Goal: Information Seeking & Learning: Learn about a topic

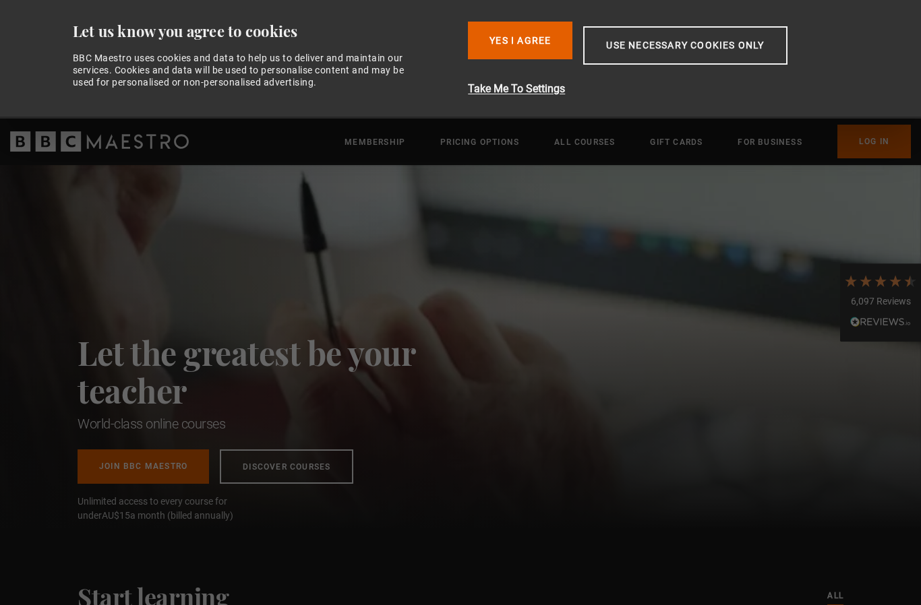
scroll to position [0, 177]
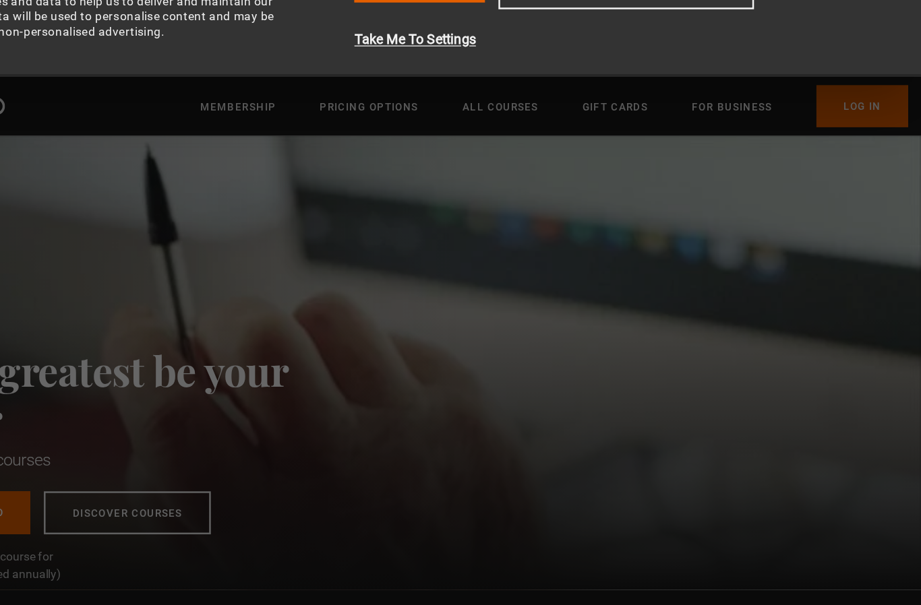
click at [837, 125] on link "Log In" at bounding box center [873, 142] width 73 height 34
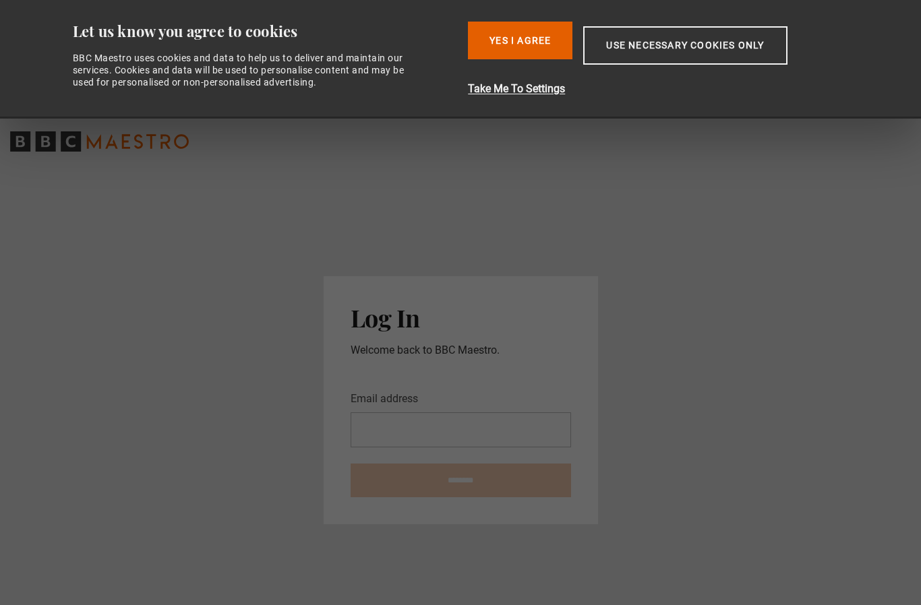
click at [403, 448] on input "Email address" at bounding box center [460, 429] width 220 height 35
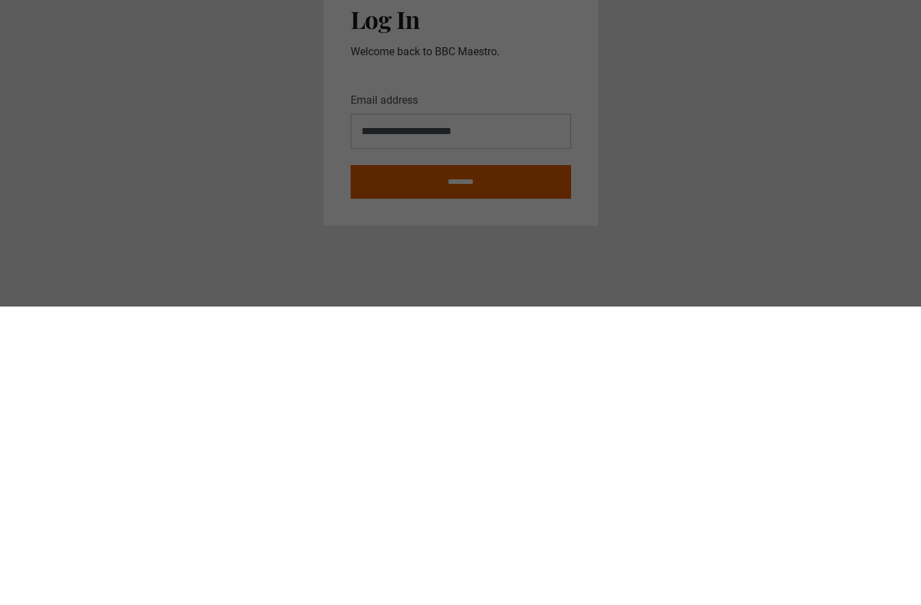
scroll to position [80, 0]
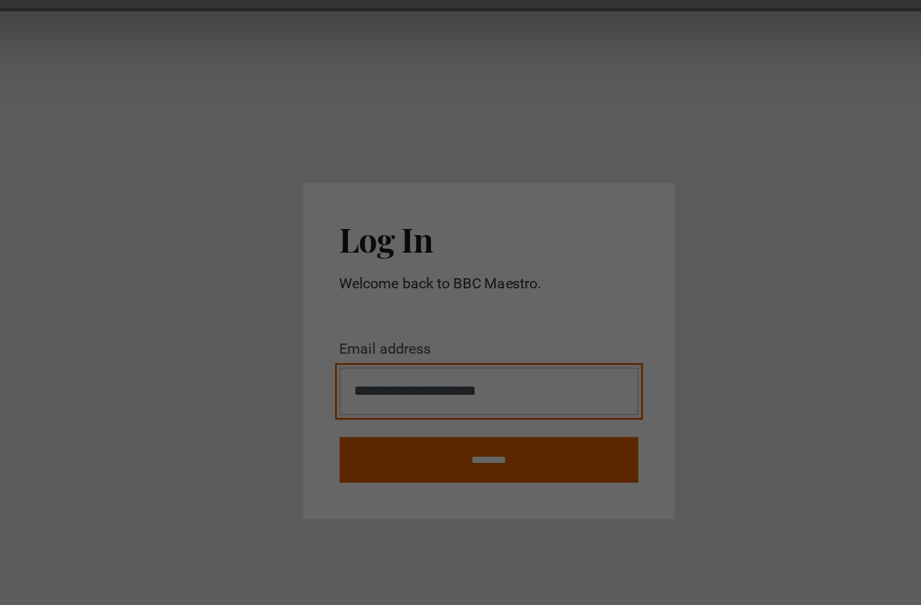
type input "**********"
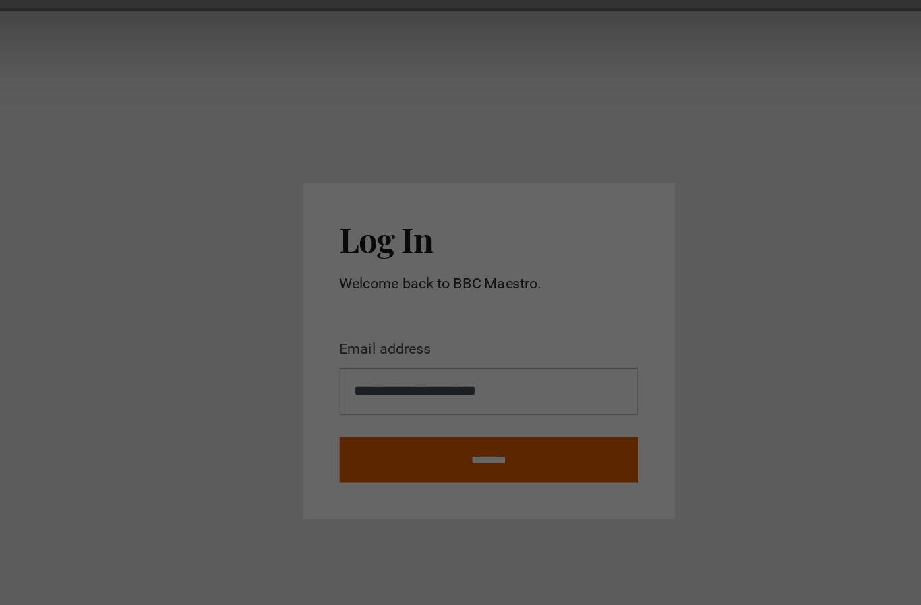
click at [383, 433] on input "********" at bounding box center [460, 450] width 220 height 34
type input "**********"
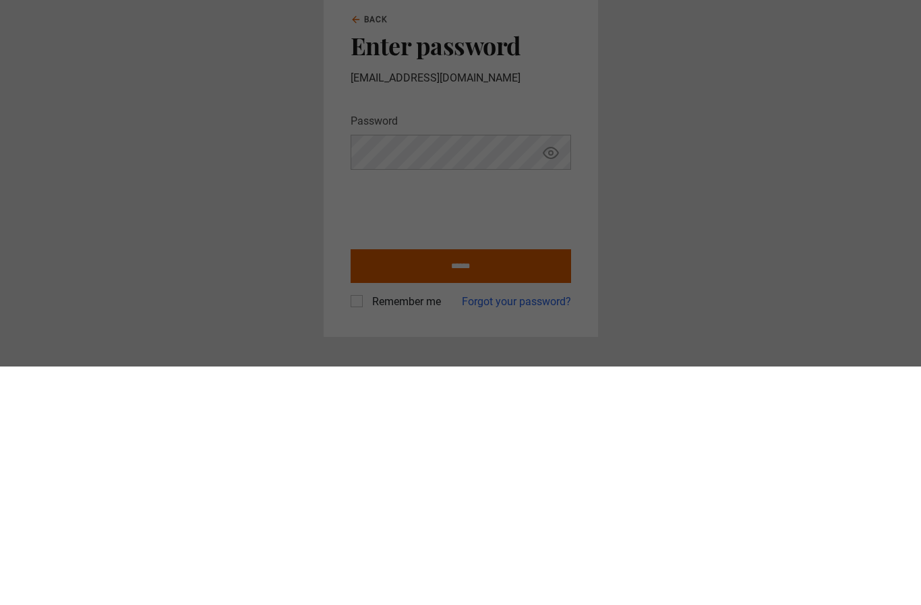
scroll to position [80, 0]
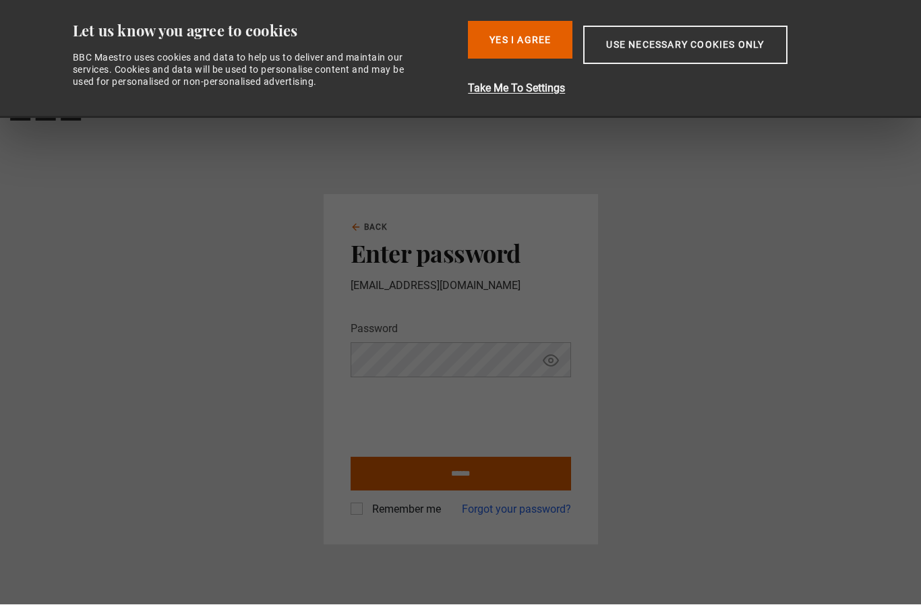
click at [477, 458] on input "******" at bounding box center [460, 475] width 220 height 34
type input "**********"
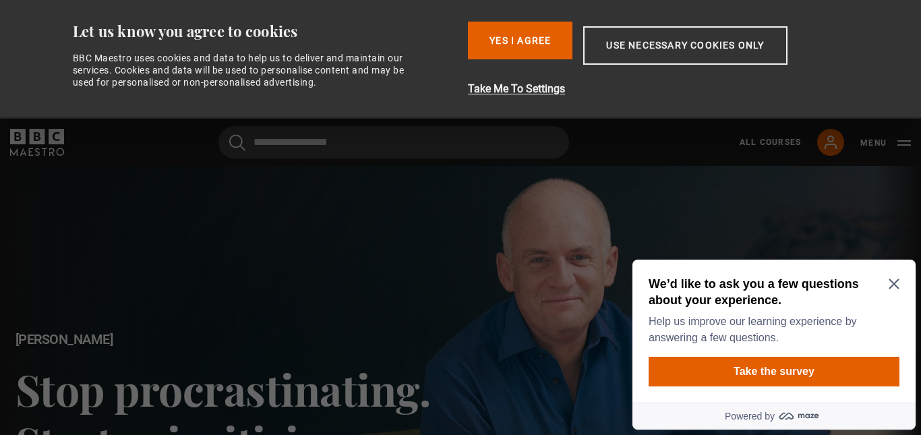
click at [897, 282] on icon "Close Maze Prompt" at bounding box center [893, 283] width 11 height 11
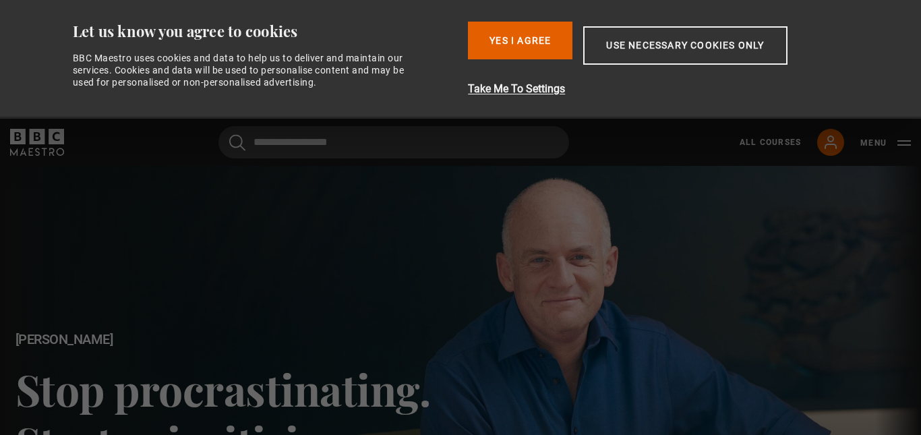
click at [566, 310] on div at bounding box center [460, 425] width 921 height 518
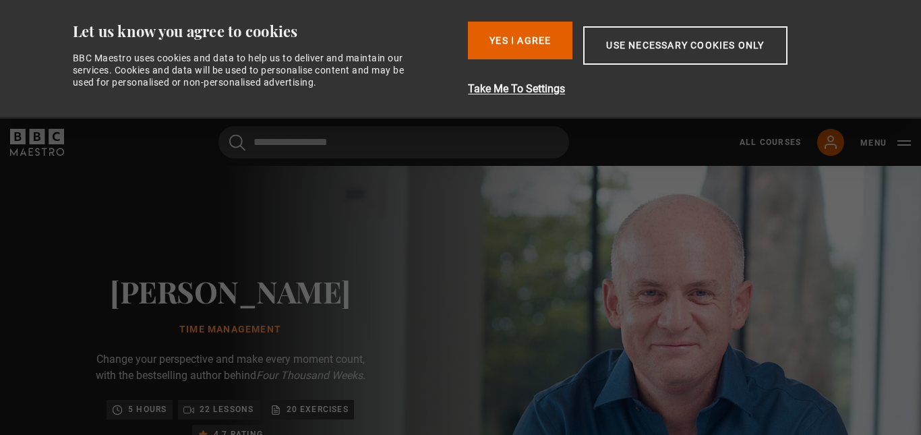
click at [556, 45] on button "Yes I Agree" at bounding box center [520, 41] width 104 height 38
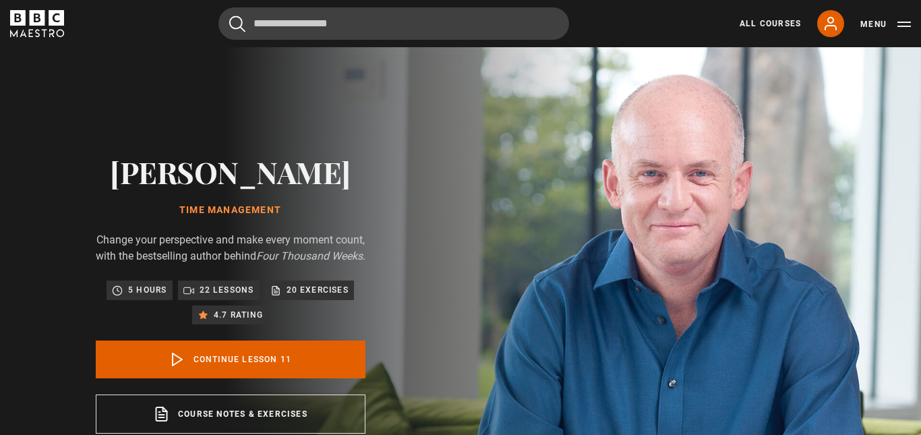
click at [770, 29] on link "All Courses" at bounding box center [769, 24] width 61 height 12
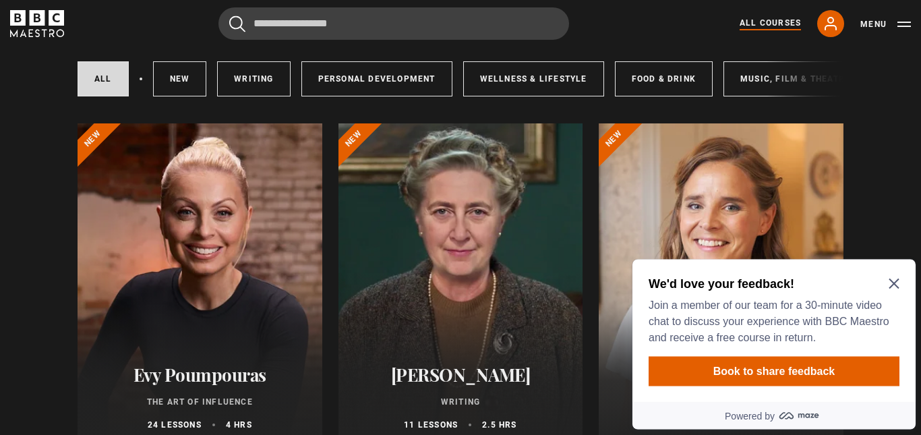
scroll to position [89, 0]
click at [257, 337] on div at bounding box center [200, 287] width 245 height 324
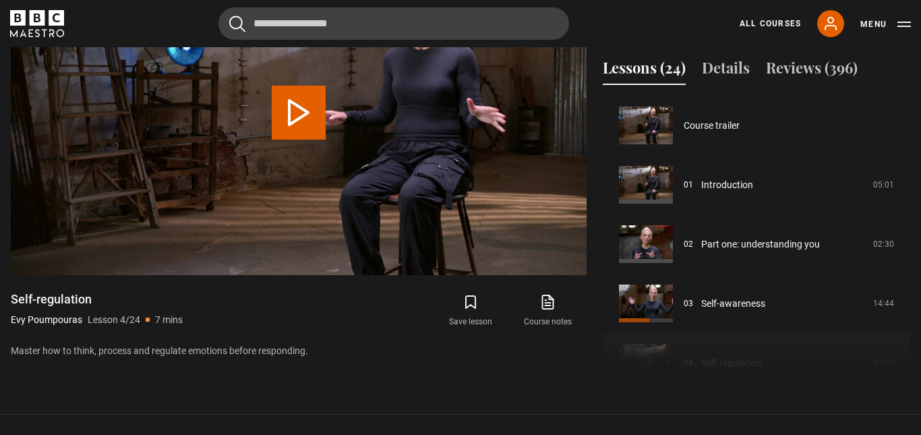
click at [736, 192] on link "Introduction" at bounding box center [727, 185] width 52 height 14
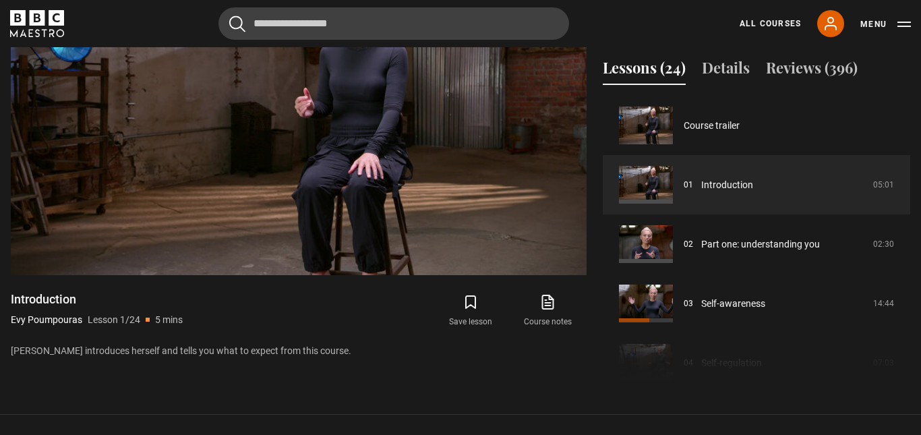
click at [495, 275] on div "10s Skip Back 10 seconds Pause 10s Skip Forward 10 seconds Loaded : 28.10% Paus…" at bounding box center [299, 237] width 576 height 75
click at [479, 274] on video-js "Video Player is loading. Play Lesson Introduction 10s Skip Back 10 seconds Paus…" at bounding box center [299, 113] width 576 height 324
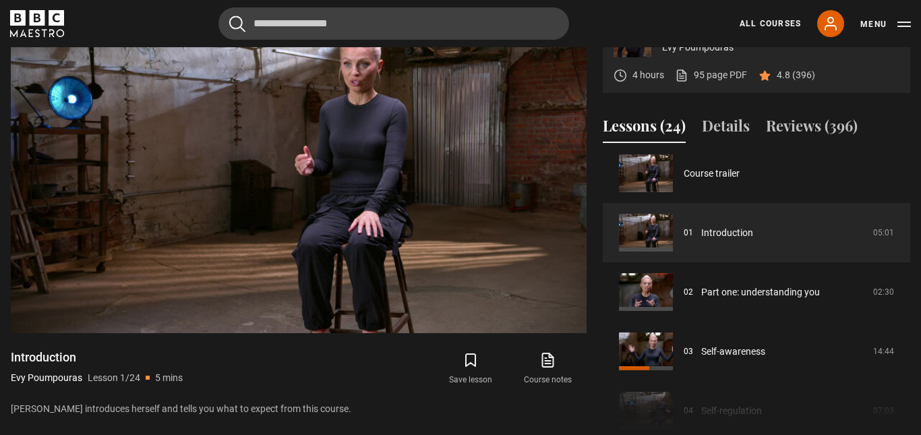
scroll to position [8, 0]
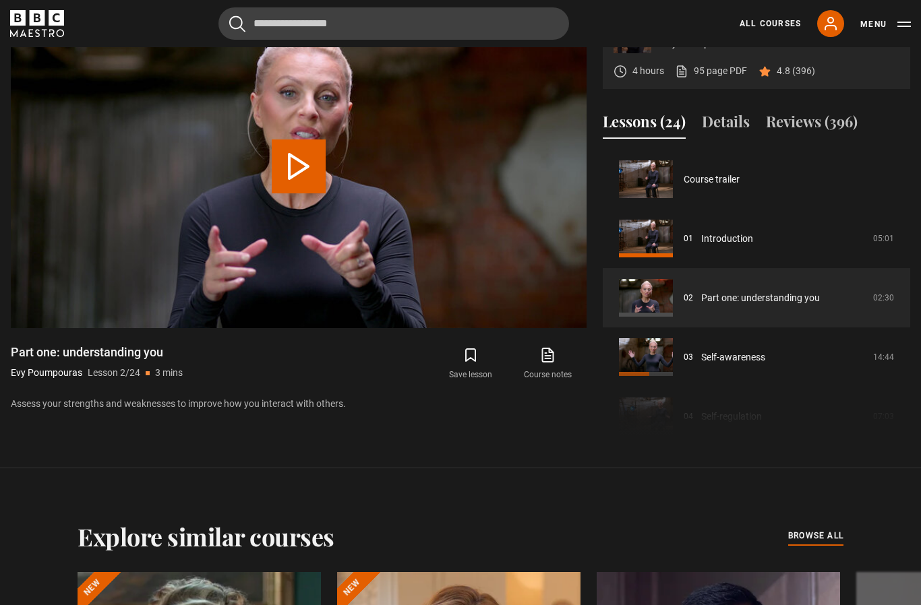
scroll to position [59, 0]
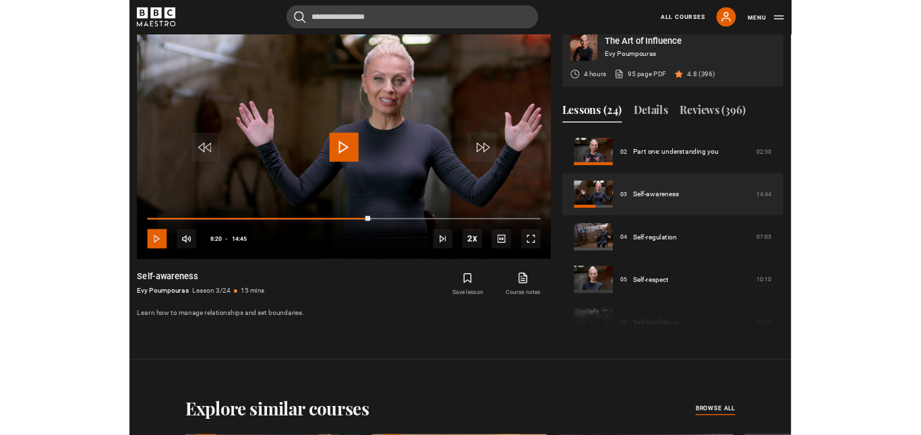
scroll to position [627, 0]
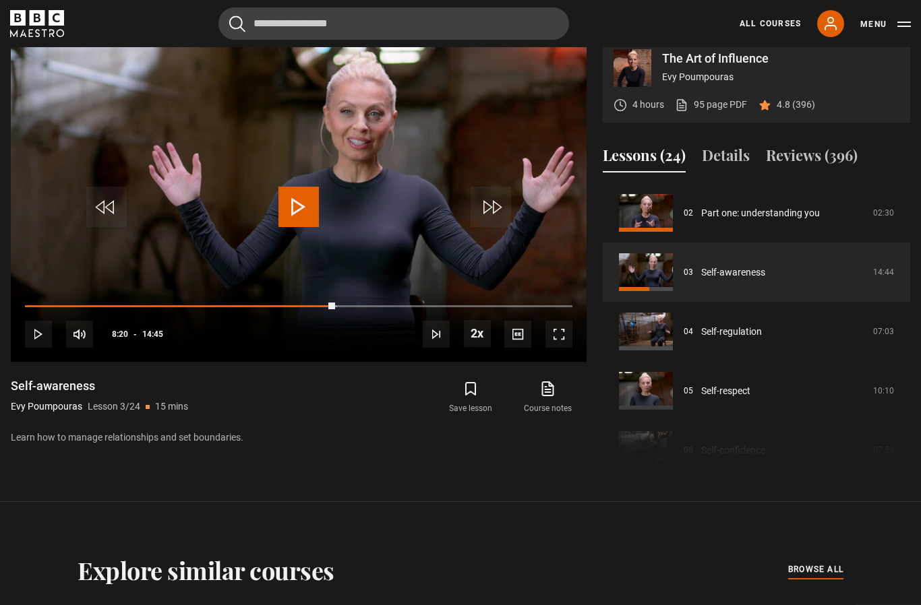
click at [57, 308] on div "Progress Bar" at bounding box center [180, 306] width 310 height 3
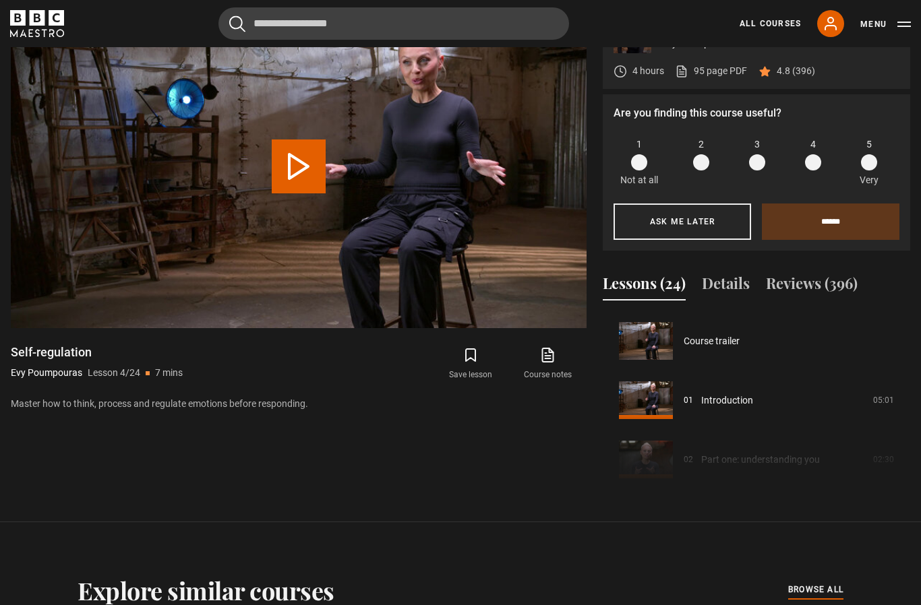
scroll to position [178, 0]
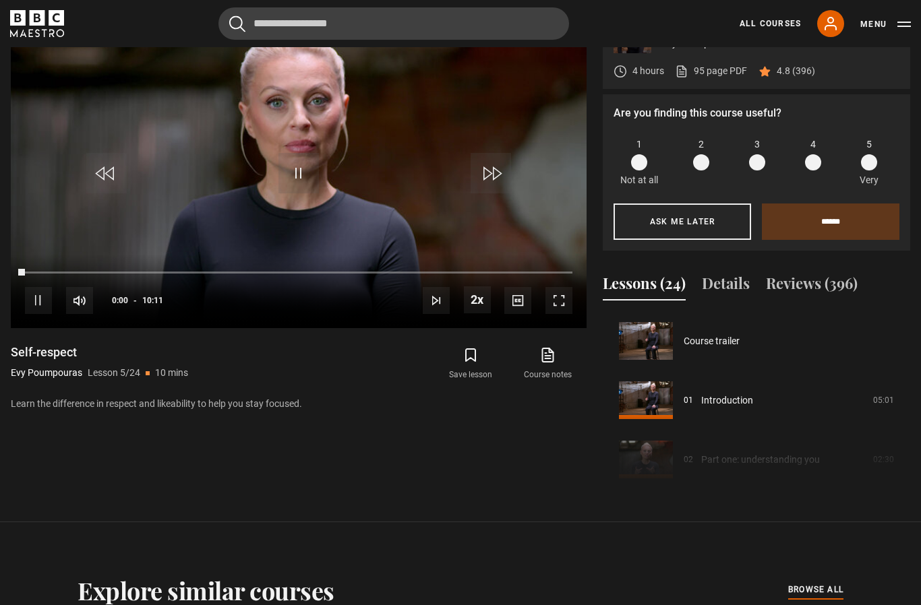
scroll to position [237, 0]
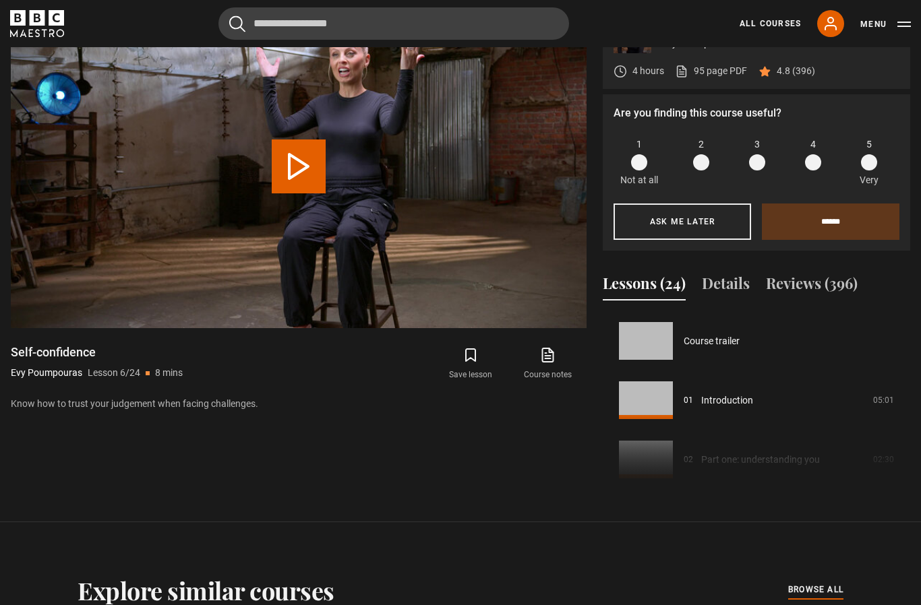
scroll to position [297, 0]
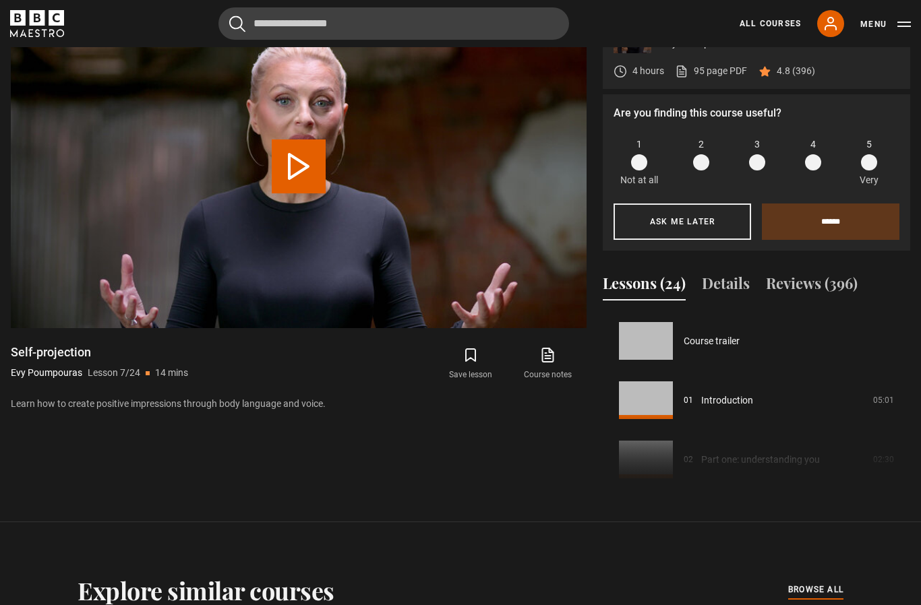
scroll to position [356, 0]
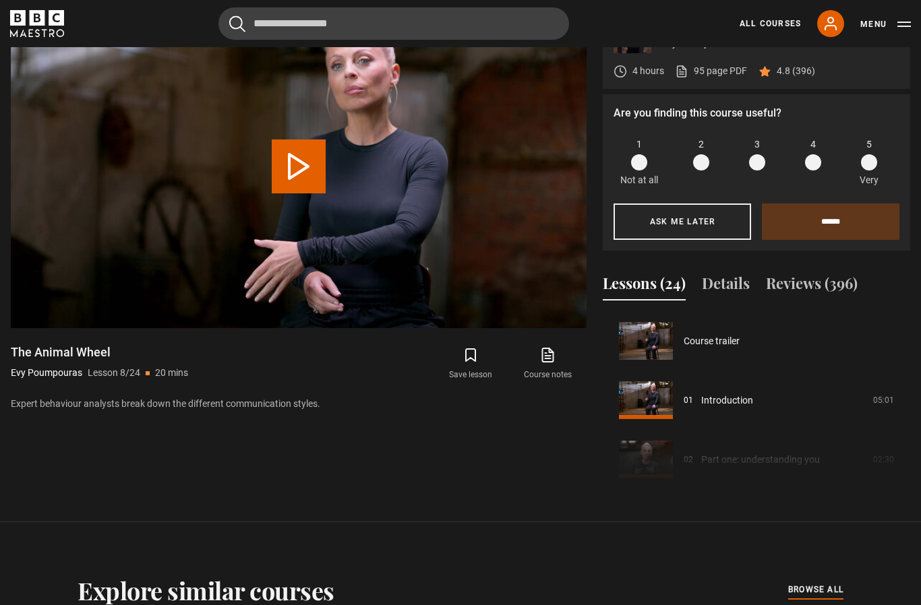
scroll to position [415, 0]
